Goal: Task Accomplishment & Management: Use online tool/utility

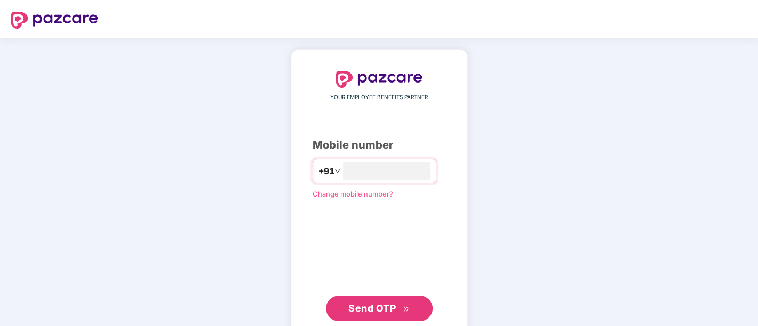
type input "**********"
click at [368, 317] on button "Send OTP" at bounding box center [379, 308] width 107 height 26
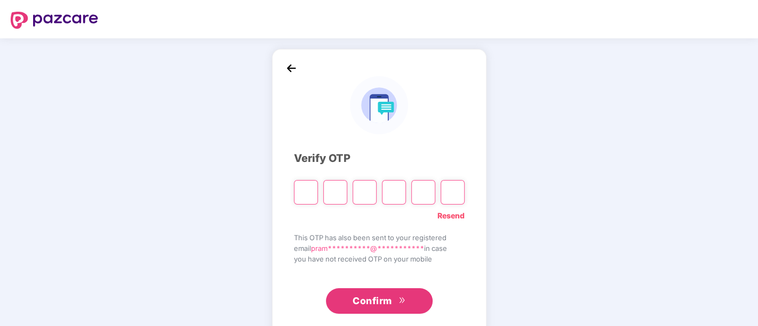
paste input "*"
type input "*"
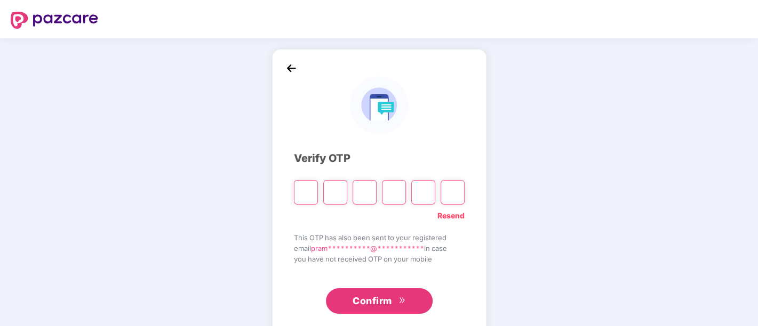
type input "*"
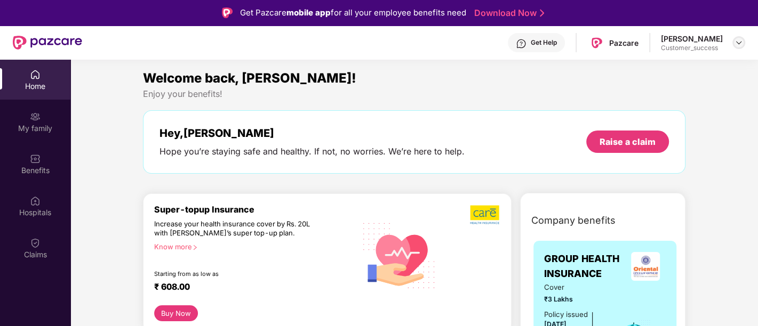
click at [737, 42] on img at bounding box center [738, 42] width 9 height 9
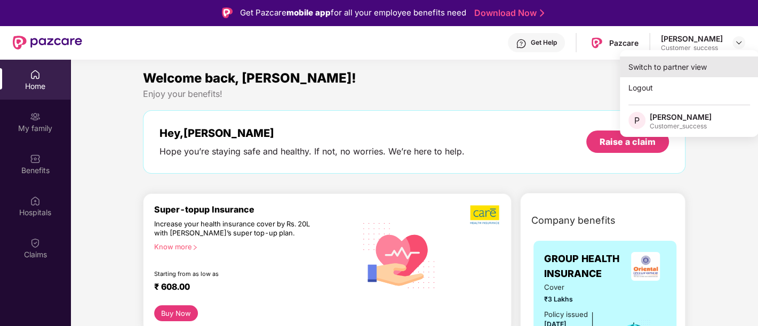
click at [679, 69] on div "Switch to partner view" at bounding box center [688, 67] width 139 height 21
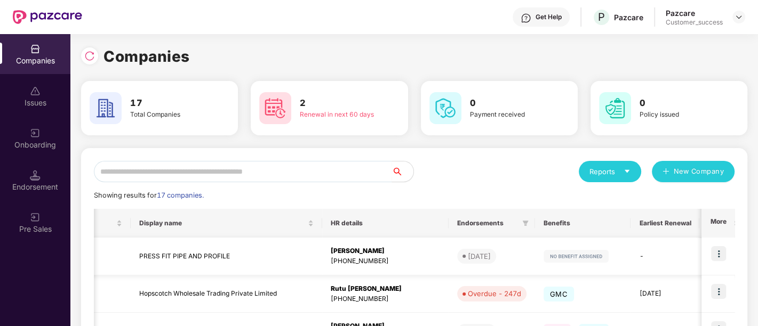
scroll to position [0, 355]
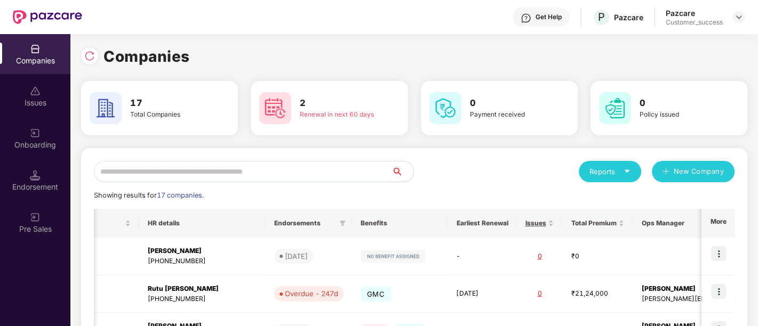
click at [47, 147] on div "Onboarding" at bounding box center [35, 145] width 70 height 11
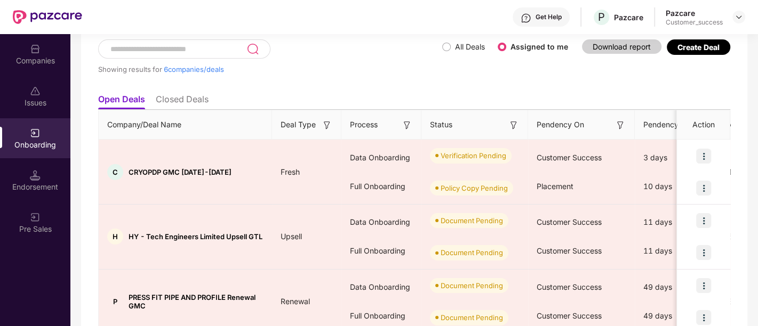
scroll to position [105, 0]
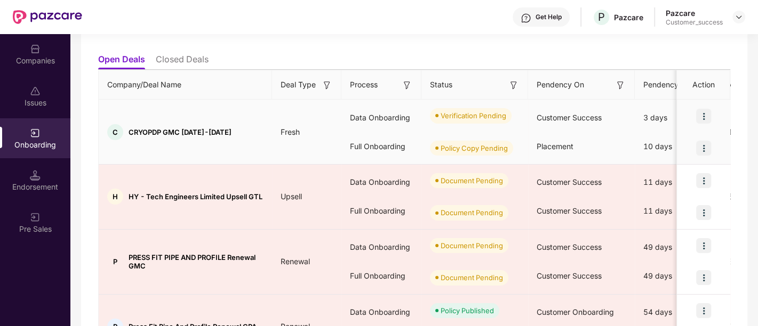
click at [705, 115] on img at bounding box center [703, 116] width 15 height 15
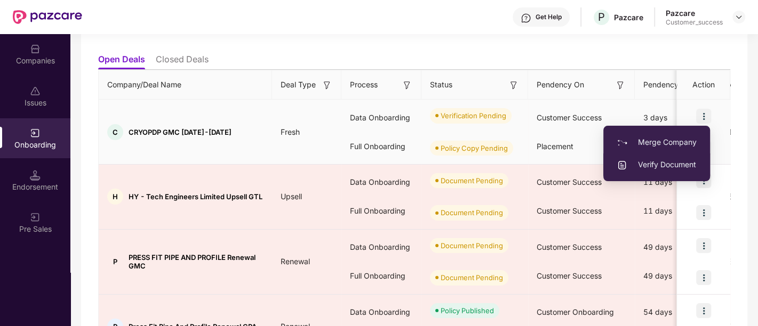
click at [676, 163] on span "Verify Document" at bounding box center [656, 165] width 80 height 12
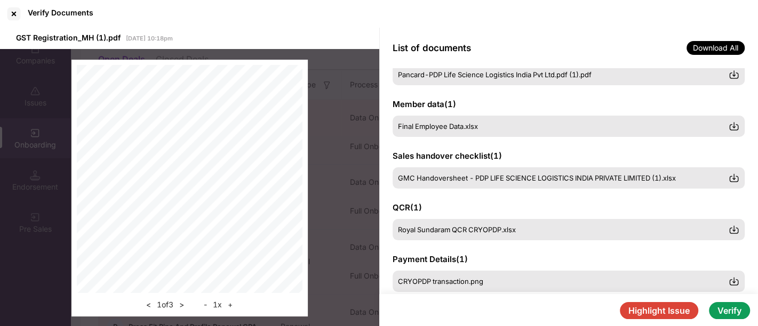
scroll to position [87, 0]
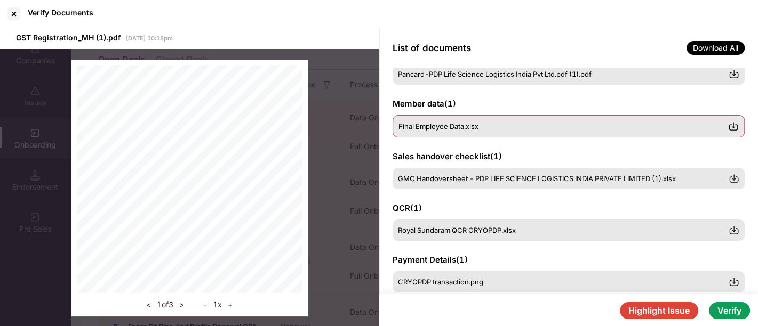
click at [728, 124] on img at bounding box center [733, 126] width 11 height 11
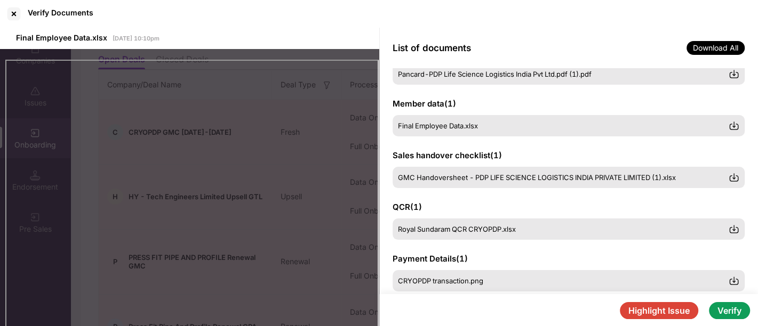
click at [676, 308] on button "Highlight Issue" at bounding box center [658, 310] width 78 height 17
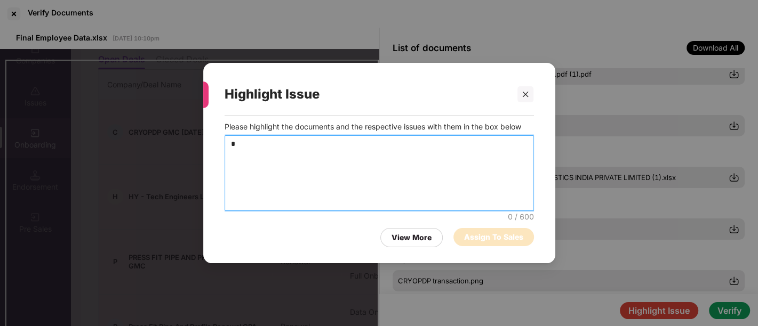
click at [437, 147] on textarea "*" at bounding box center [378, 173] width 309 height 76
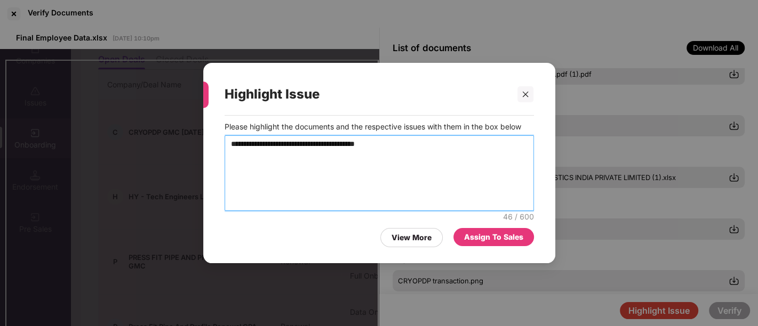
type textarea "**********"
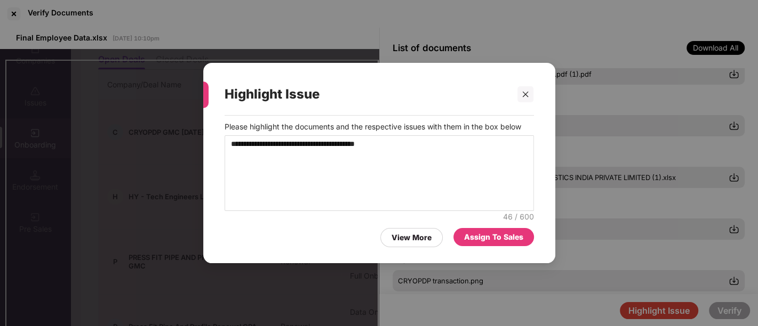
click at [496, 231] on div "Assign To Sales" at bounding box center [493, 237] width 59 height 12
